Goal: Information Seeking & Learning: Understand process/instructions

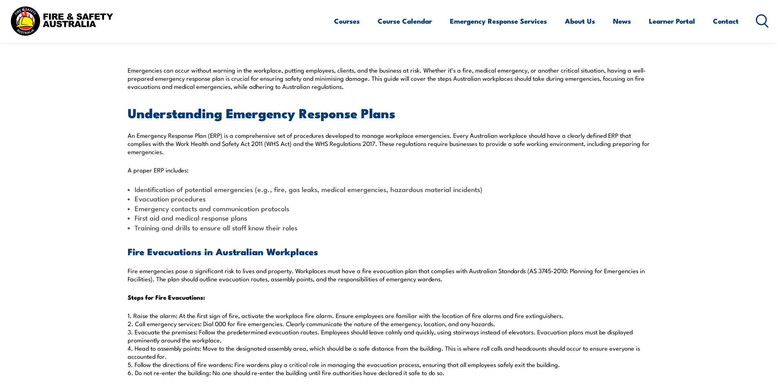
scroll to position [305, 0]
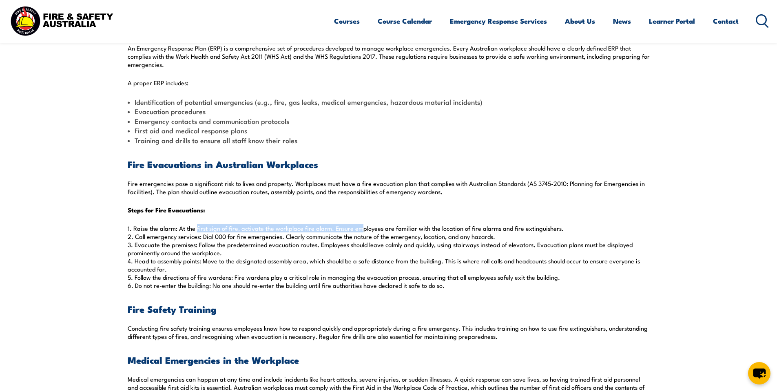
drag, startPoint x: 197, startPoint y: 227, endPoint x: 362, endPoint y: 230, distance: 164.3
click at [362, 230] on p "1. Raise the alarm: At the first sign of fire, activate the workplace fire alar…" at bounding box center [389, 256] width 522 height 65
click at [445, 230] on p "1. Raise the alarm: At the first sign of fire, activate the workplace fire alar…" at bounding box center [389, 256] width 522 height 65
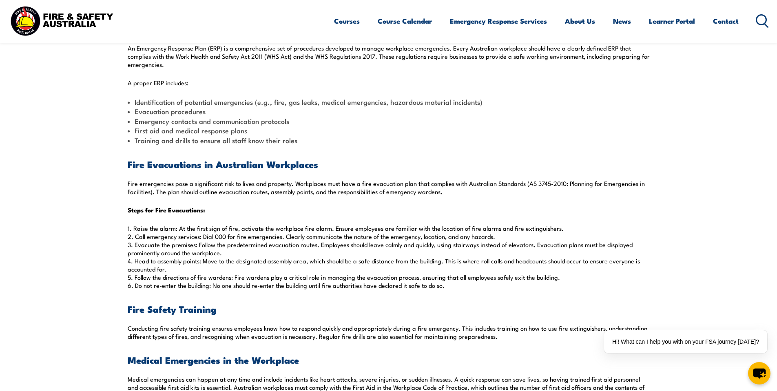
click at [586, 229] on p "1. Raise the alarm: At the first sign of fire, activate the workplace fire alar…" at bounding box center [389, 256] width 522 height 65
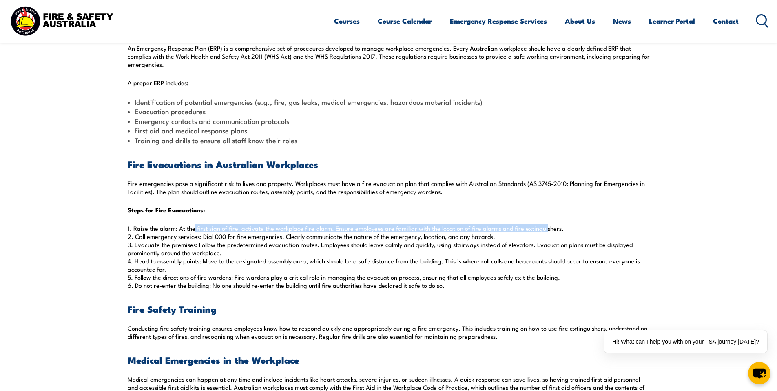
drag, startPoint x: 537, startPoint y: 227, endPoint x: 153, endPoint y: 230, distance: 384.5
click at [153, 230] on p "1. Raise the alarm: At the first sign of fire, activate the workplace fire alar…" at bounding box center [389, 256] width 522 height 65
click at [146, 233] on p "1. Raise the alarm: At the first sign of fire, activate the workplace fire alar…" at bounding box center [389, 256] width 522 height 65
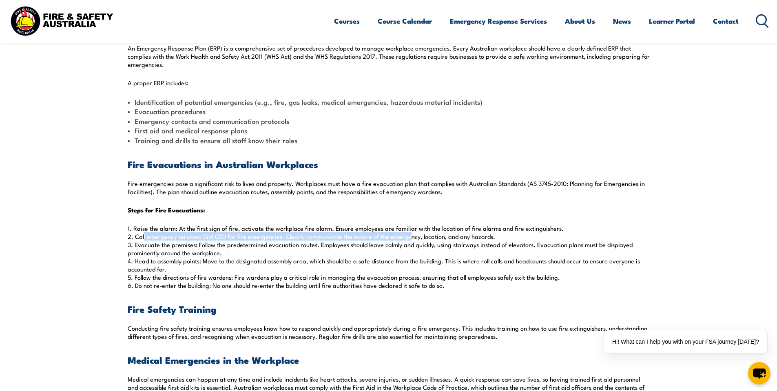
drag, startPoint x: 143, startPoint y: 238, endPoint x: 403, endPoint y: 234, distance: 260.6
click at [403, 234] on p "1. Raise the alarm: At the first sign of fire, activate the workplace fire alar…" at bounding box center [389, 256] width 522 height 65
click at [401, 235] on p "1. Raise the alarm: At the first sign of fire, activate the workplace fire alar…" at bounding box center [389, 256] width 522 height 65
drag, startPoint x: 317, startPoint y: 234, endPoint x: 515, endPoint y: 236, distance: 197.7
click at [515, 236] on p "1. Raise the alarm: At the first sign of fire, activate the workplace fire alar…" at bounding box center [389, 256] width 522 height 65
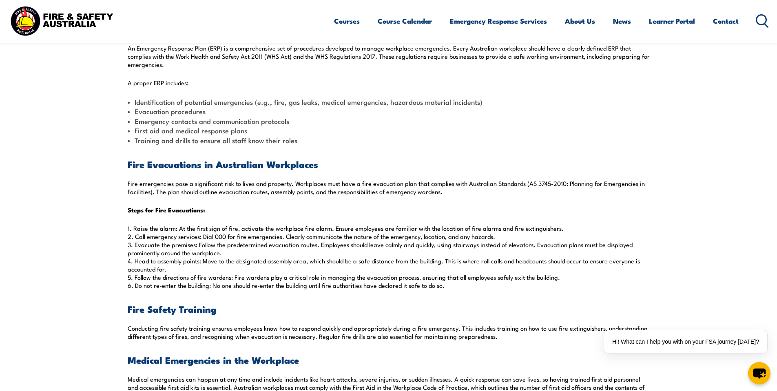
click at [513, 236] on p "1. Raise the alarm: At the first sign of fire, activate the workplace fire alar…" at bounding box center [389, 256] width 522 height 65
drag, startPoint x: 166, startPoint y: 246, endPoint x: 349, endPoint y: 252, distance: 182.8
click at [349, 252] on p "1. Raise the alarm: At the first sign of fire, activate the workplace fire alar…" at bounding box center [389, 256] width 522 height 65
click at [380, 253] on p "1. Raise the alarm: At the first sign of fire, activate the workplace fire alar…" at bounding box center [389, 256] width 522 height 65
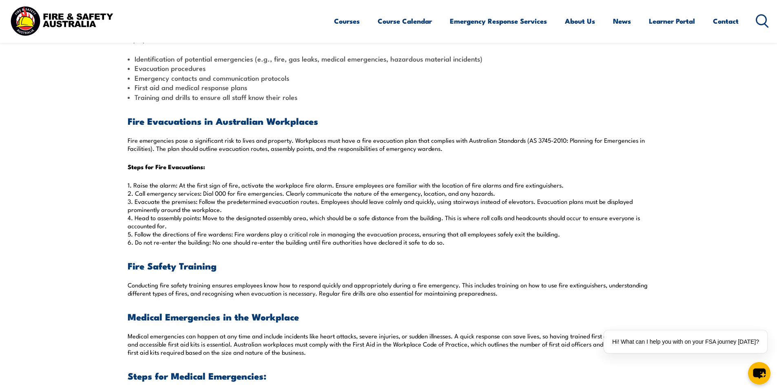
scroll to position [391, 0]
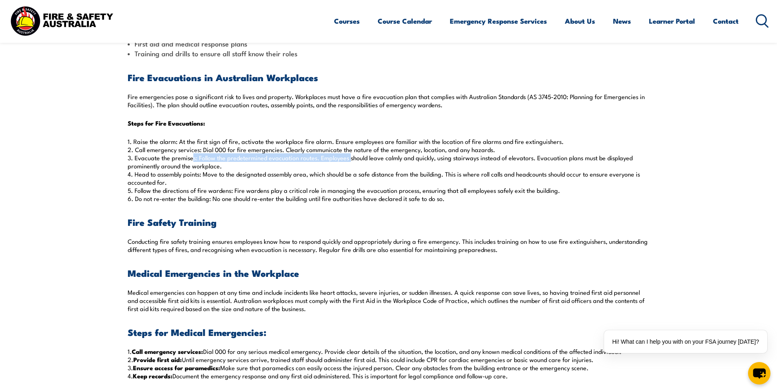
drag, startPoint x: 189, startPoint y: 159, endPoint x: 414, endPoint y: 162, distance: 225.1
click at [415, 162] on p "1. Raise the alarm: At the first sign of fire, activate the workplace fire alar…" at bounding box center [389, 169] width 522 height 65
click at [237, 165] on p "1. Raise the alarm: At the first sign of fire, activate the workplace fire alar…" at bounding box center [389, 169] width 522 height 65
drag, startPoint x: 201, startPoint y: 173, endPoint x: 290, endPoint y: 176, distance: 88.9
click at [310, 174] on p "1. Raise the alarm: At the first sign of fire, activate the workplace fire alar…" at bounding box center [389, 169] width 522 height 65
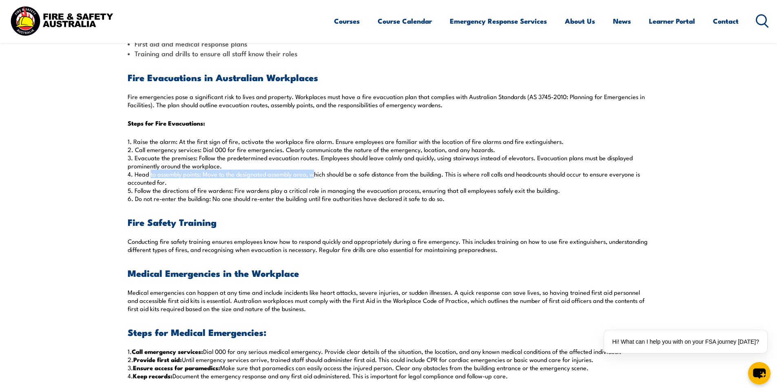
click at [228, 176] on p "1. Raise the alarm: At the first sign of fire, activate the workplace fire alar…" at bounding box center [389, 169] width 522 height 65
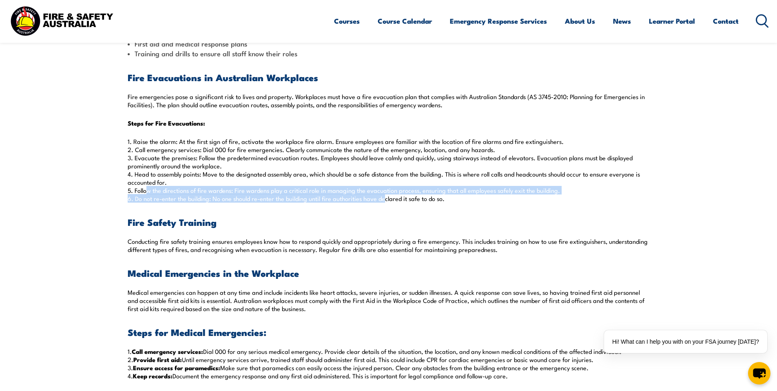
drag, startPoint x: 145, startPoint y: 189, endPoint x: 447, endPoint y: 197, distance: 302.2
click at [436, 196] on p "1. Raise the alarm: At the first sign of fire, activate the workplace fire alar…" at bounding box center [389, 169] width 522 height 65
click at [447, 197] on p "1. Raise the alarm: At the first sign of fire, activate the workplace fire alar…" at bounding box center [389, 169] width 522 height 65
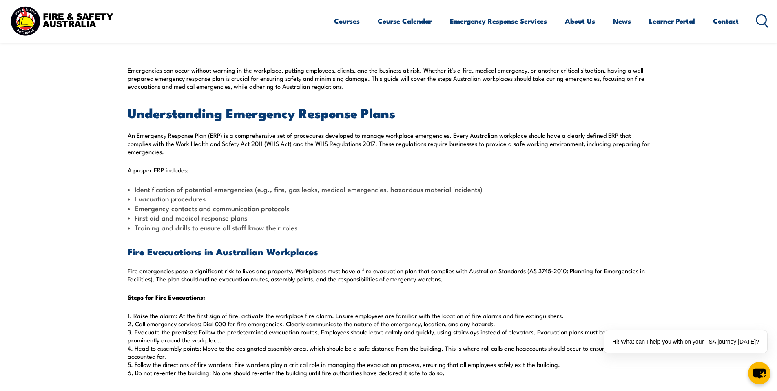
scroll to position [348, 0]
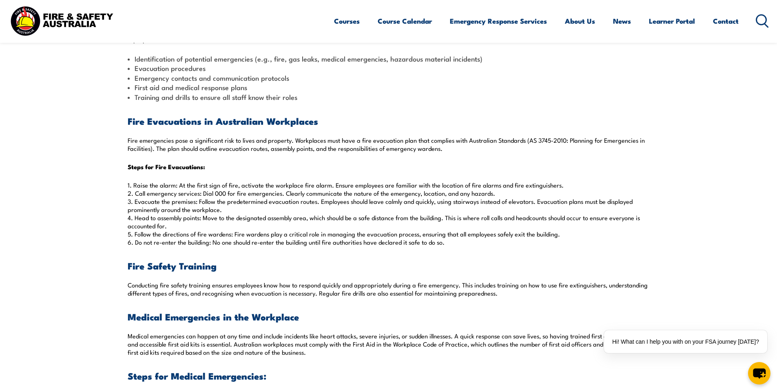
click at [227, 229] on p "1. Raise the alarm: At the first sign of fire, activate the workplace fire alar…" at bounding box center [389, 213] width 522 height 65
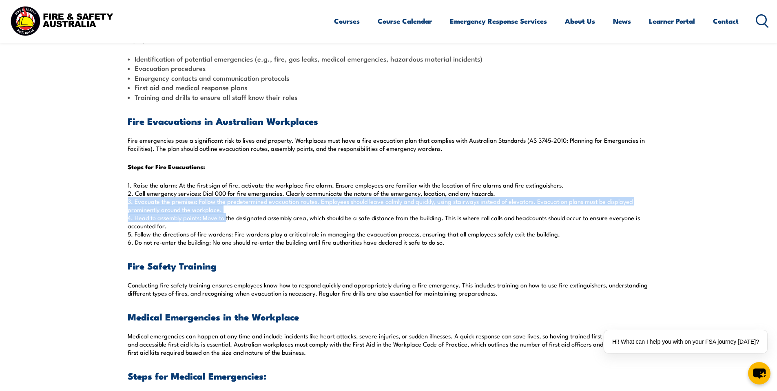
drag, startPoint x: 225, startPoint y: 215, endPoint x: 256, endPoint y: 218, distance: 31.1
click at [256, 218] on p "1. Raise the alarm: At the first sign of fire, activate the workplace fire alar…" at bounding box center [389, 213] width 522 height 65
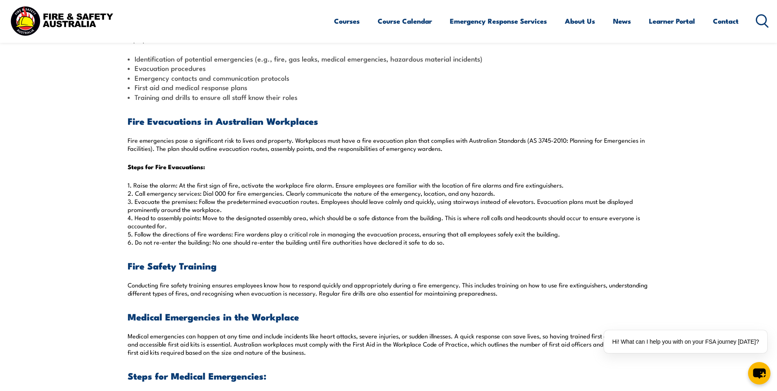
click at [259, 219] on p "1. Raise the alarm: At the first sign of fire, activate the workplace fire alar…" at bounding box center [389, 213] width 522 height 65
drag, startPoint x: 327, startPoint y: 215, endPoint x: 362, endPoint y: 221, distance: 34.7
click at [361, 220] on p "1. Raise the alarm: At the first sign of fire, activate the workplace fire alar…" at bounding box center [389, 213] width 522 height 65
click at [363, 221] on p "1. Raise the alarm: At the first sign of fire, activate the workplace fire alar…" at bounding box center [389, 213] width 522 height 65
drag, startPoint x: 431, startPoint y: 215, endPoint x: 525, endPoint y: 221, distance: 94.8
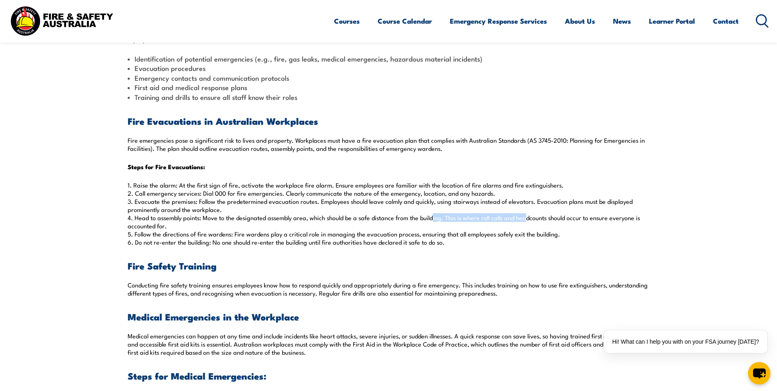
click at [525, 221] on p "1. Raise the alarm: At the first sign of fire, activate the workplace fire alar…" at bounding box center [389, 213] width 522 height 65
click at [530, 223] on p "1. Raise the alarm: At the first sign of fire, activate the workplace fire alar…" at bounding box center [389, 213] width 522 height 65
drag, startPoint x: 499, startPoint y: 218, endPoint x: 585, endPoint y: 229, distance: 86.7
click at [585, 229] on p "1. Raise the alarm: At the first sign of fire, activate the workplace fire alar…" at bounding box center [389, 213] width 522 height 65
click at [584, 224] on p "1. Raise the alarm: At the first sign of fire, activate the workplace fire alar…" at bounding box center [389, 213] width 522 height 65
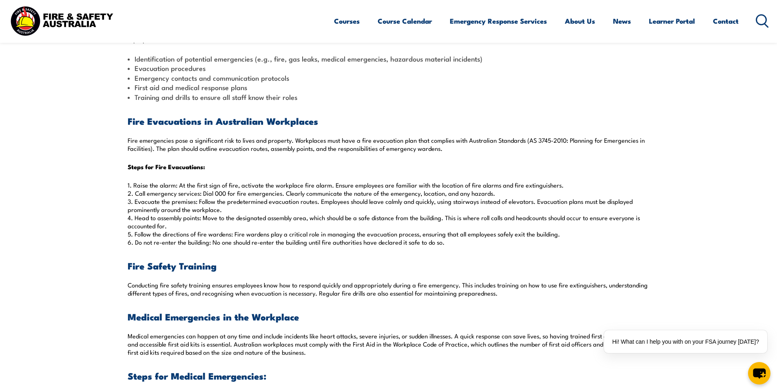
drag, startPoint x: 141, startPoint y: 234, endPoint x: 568, endPoint y: 232, distance: 426.5
click at [568, 232] on p "1. Raise the alarm: At the first sign of fire, activate the workplace fire alar…" at bounding box center [389, 213] width 522 height 65
drag, startPoint x: 501, startPoint y: 239, endPoint x: 309, endPoint y: 243, distance: 192.5
click at [501, 239] on p "1. Raise the alarm: At the first sign of fire, activate the workplace fire alar…" at bounding box center [389, 213] width 522 height 65
drag, startPoint x: 155, startPoint y: 242, endPoint x: 508, endPoint y: 243, distance: 353.1
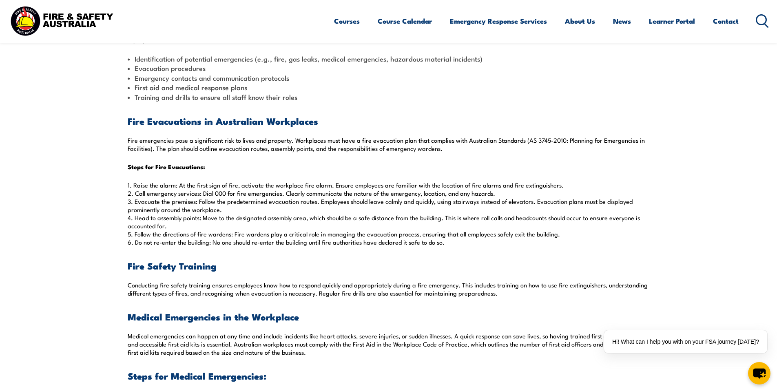
click at [508, 243] on p "1. Raise the alarm: At the first sign of fire, activate the workplace fire alar…" at bounding box center [389, 213] width 522 height 65
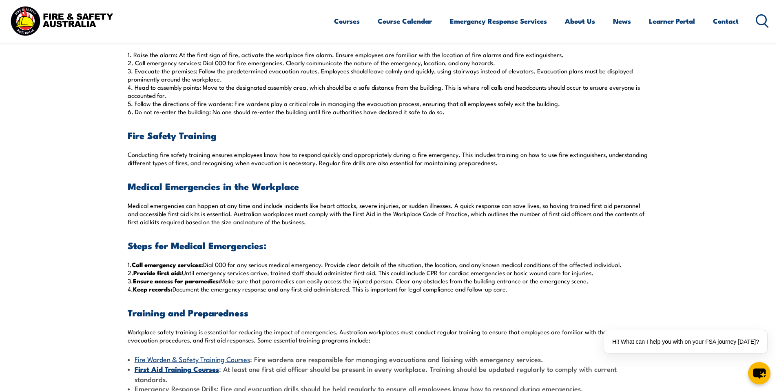
scroll to position [522, 0]
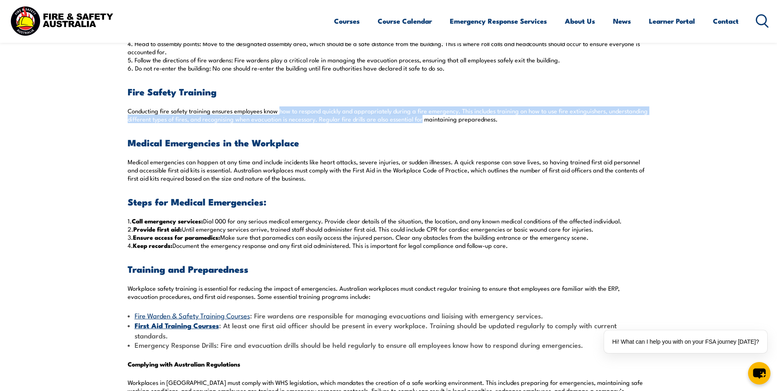
drag, startPoint x: 278, startPoint y: 110, endPoint x: 475, endPoint y: 121, distance: 197.7
click at [475, 121] on p "Conducting fire safety training ensures employees know how to respond quickly a…" at bounding box center [389, 115] width 522 height 16
click at [476, 121] on p "Conducting fire safety training ensures employees know how to respond quickly a…" at bounding box center [389, 115] width 522 height 16
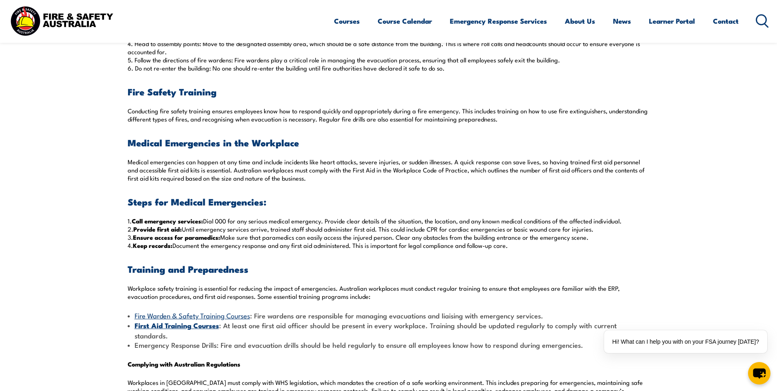
click at [49, 135] on section "Emergencies can occur without warning in the workplace, putting employees, clie…" at bounding box center [388, 230] width 777 height 1007
